Goal: Task Accomplishment & Management: Use online tool/utility

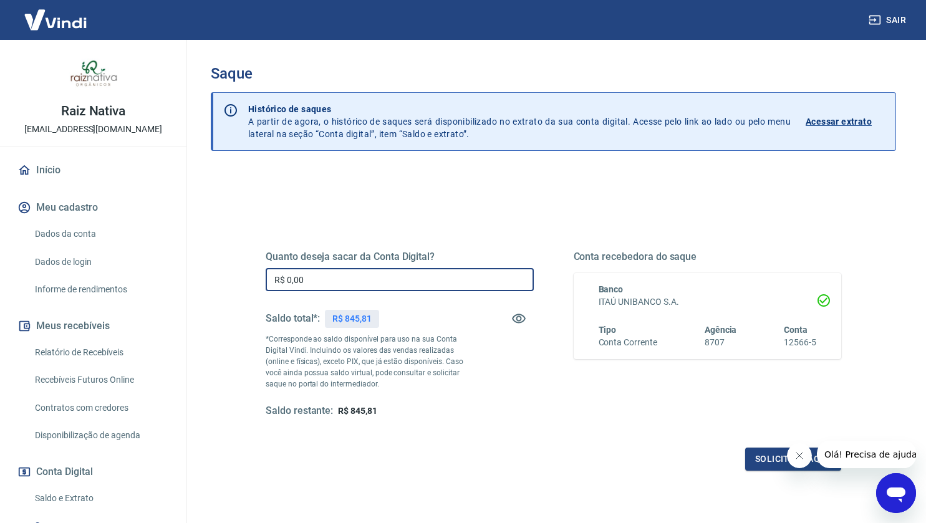
click at [382, 284] on input "R$ 0,00" at bounding box center [400, 279] width 268 height 23
type input "R$ 845,81"
click at [748, 458] on button "Solicitar saque" at bounding box center [793, 459] width 96 height 23
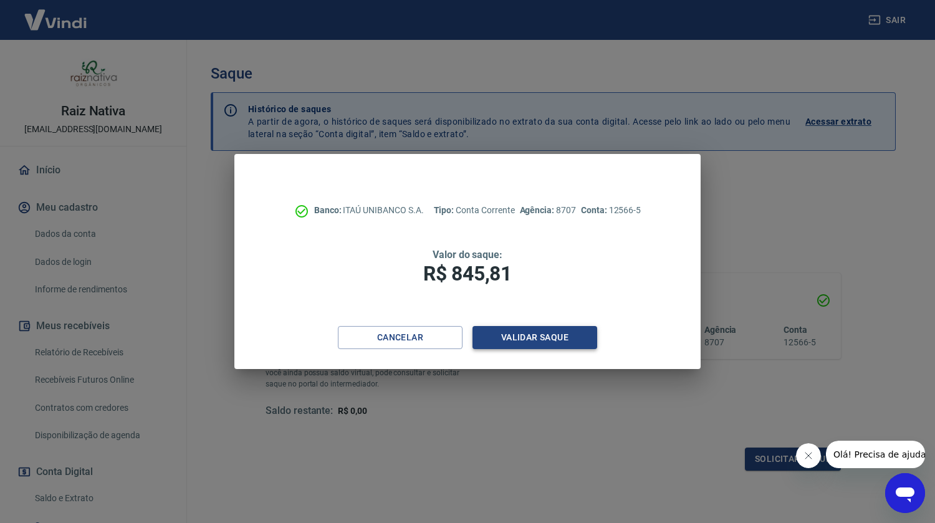
click at [585, 344] on button "Validar saque" at bounding box center [535, 337] width 125 height 23
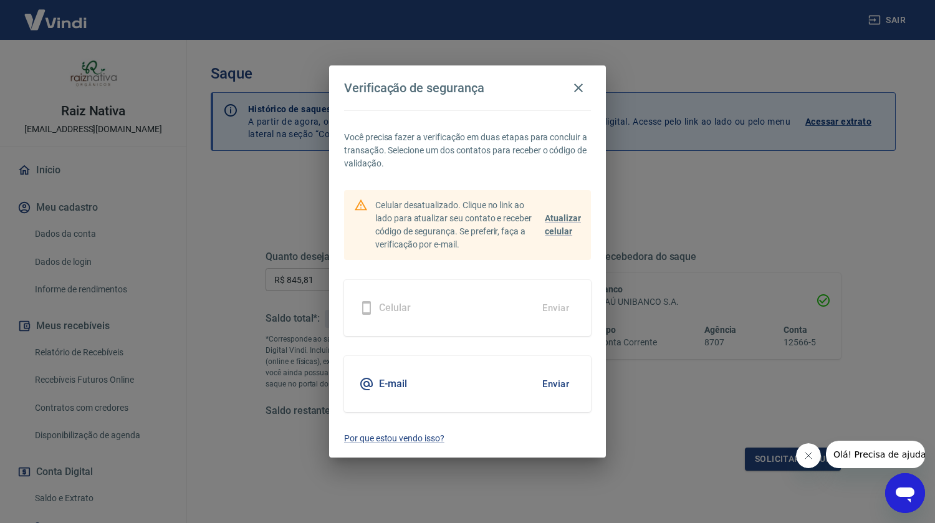
click at [563, 378] on button "Enviar" at bounding box center [556, 384] width 41 height 26
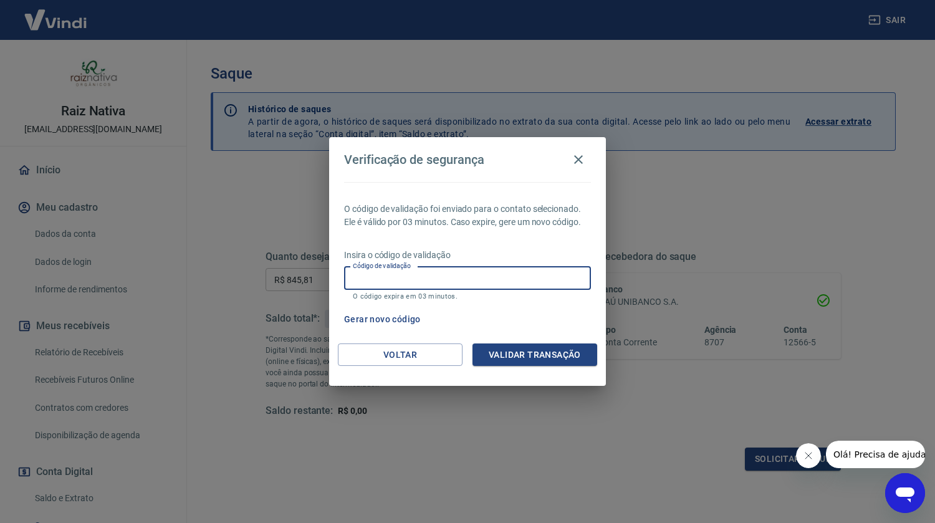
click at [463, 272] on input "Código de validação" at bounding box center [467, 278] width 247 height 23
paste input "480247"
type input "480247"
click at [528, 357] on button "Validar transação" at bounding box center [535, 355] width 125 height 23
